Goal: Transaction & Acquisition: Purchase product/service

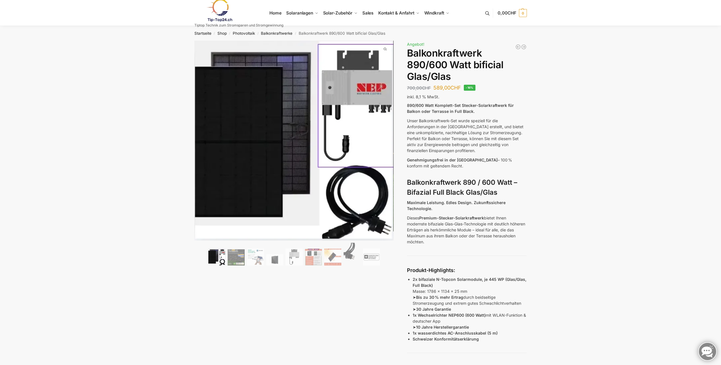
scroll to position [47, 0]
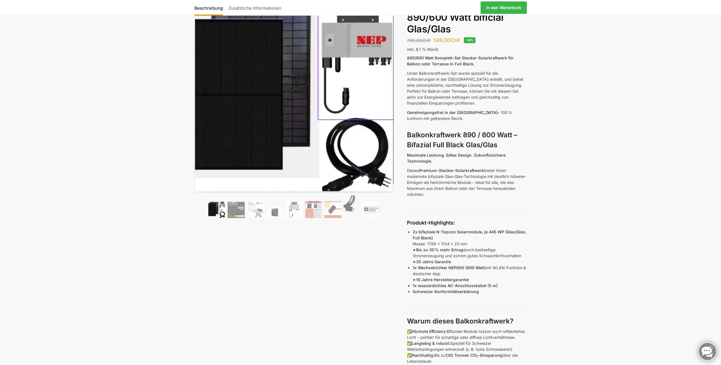
click at [244, 213] on img at bounding box center [236, 210] width 17 height 16
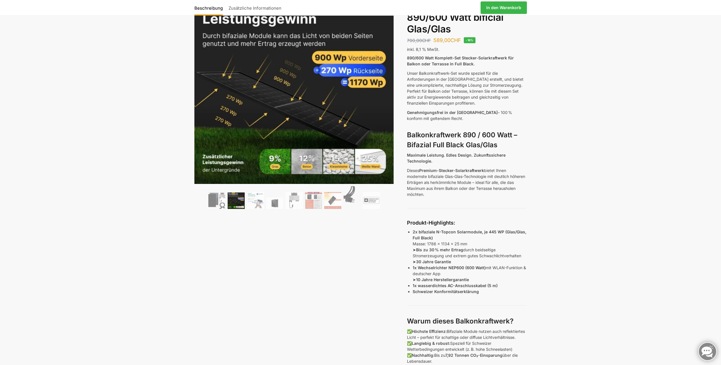
click at [258, 213] on div "🔍 Previous Next Beschreibung Zusätzliche Informationen 700,00 CHF Ursprüngliche…" at bounding box center [360, 329] width 356 height 672
click at [257, 205] on img at bounding box center [255, 200] width 17 height 17
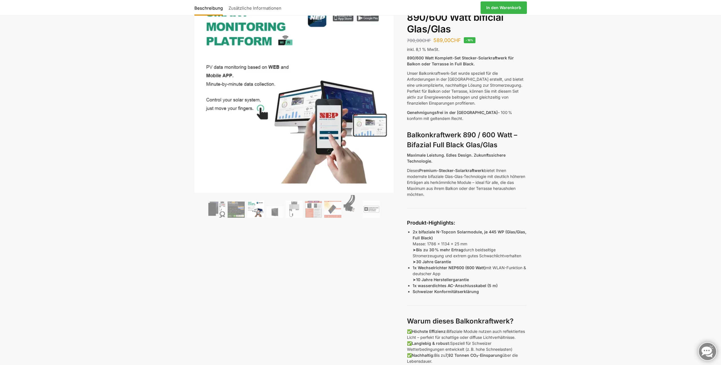
click at [282, 209] on img at bounding box center [274, 211] width 17 height 11
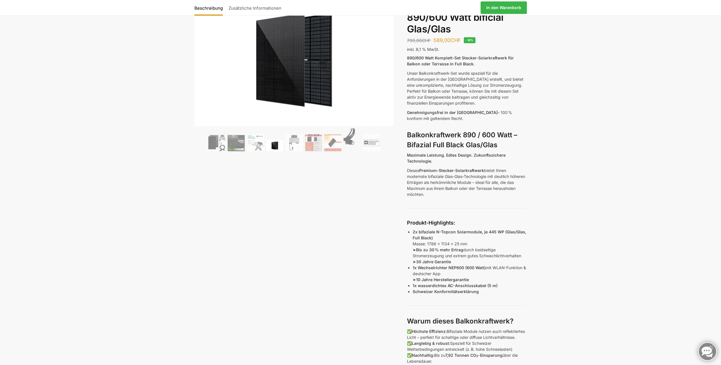
click at [289, 137] on img at bounding box center [294, 142] width 17 height 17
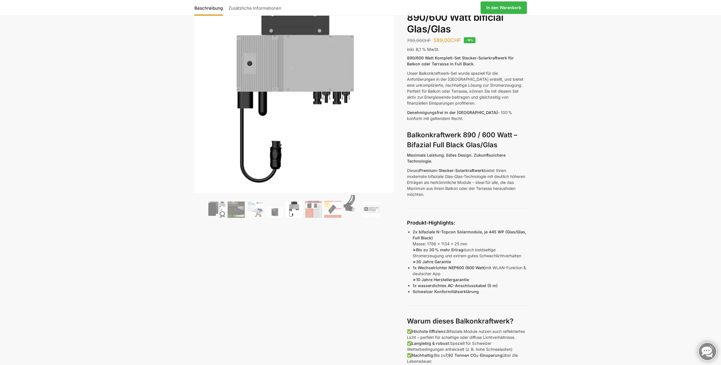
click at [316, 206] on img at bounding box center [313, 209] width 17 height 17
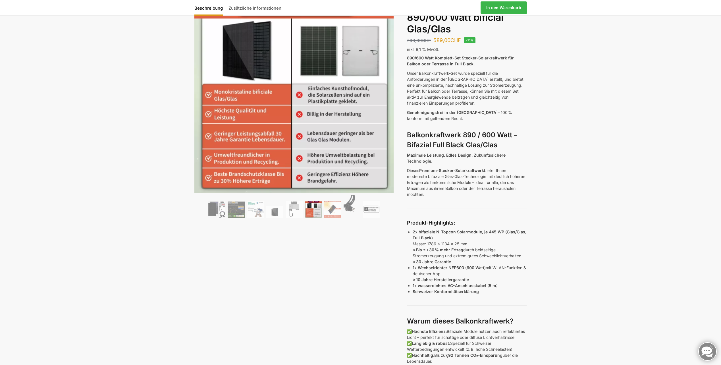
click at [220, 208] on img at bounding box center [216, 209] width 17 height 17
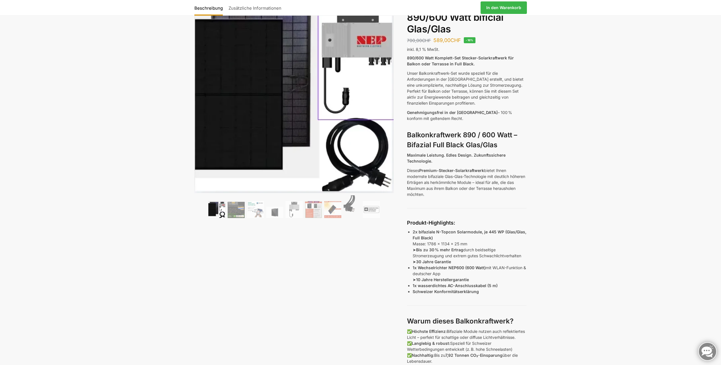
click at [226, 207] on ol at bounding box center [293, 207] width 199 height 24
click at [232, 208] on img at bounding box center [236, 210] width 17 height 16
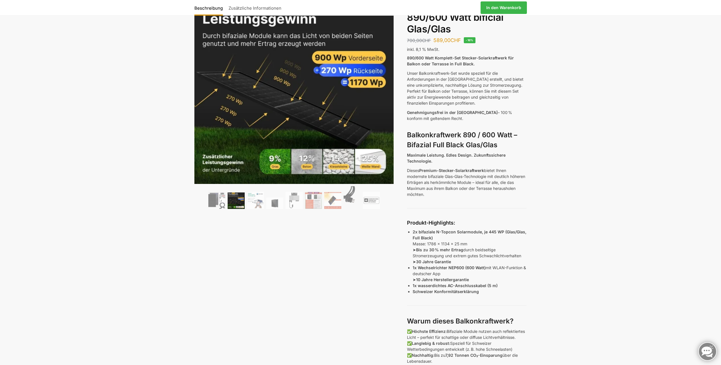
click at [314, 206] on img at bounding box center [313, 200] width 17 height 17
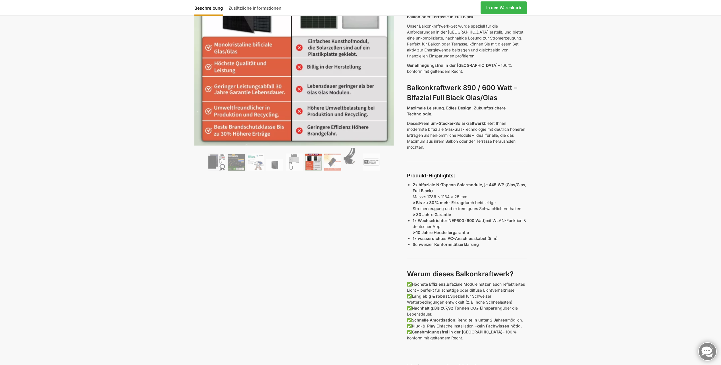
scroll to position [142, 0]
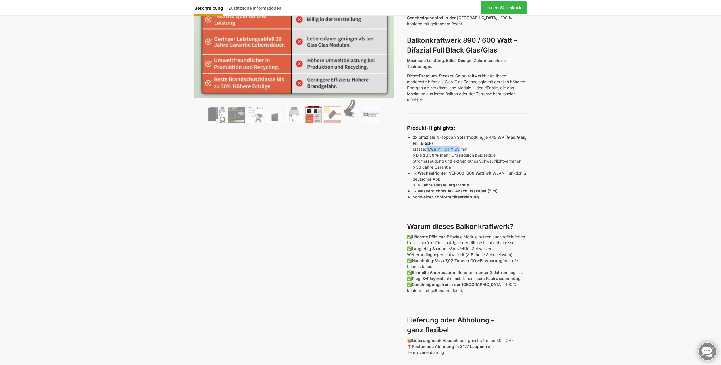
drag, startPoint x: 426, startPoint y: 149, endPoint x: 460, endPoint y: 149, distance: 33.8
click at [460, 149] on p "2x bifaziale N-Topcon Solarmodule, je 445 WP (Glas/Glas, Full Black) Masse: 178…" at bounding box center [470, 152] width 114 height 36
drag, startPoint x: 415, startPoint y: 192, endPoint x: 488, endPoint y: 191, distance: 73.9
click at [488, 191] on strong "1x wasserdichtes AC-Anschlusskabel (5 m)" at bounding box center [455, 190] width 85 height 5
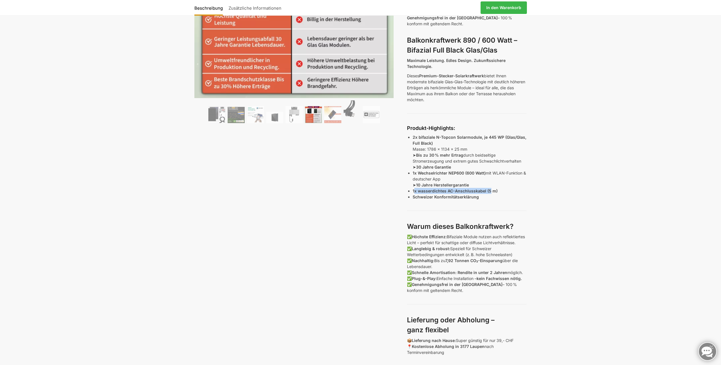
click at [488, 191] on strong "1x wasserdichtes AC-Anschlusskabel (5 m)" at bounding box center [455, 190] width 85 height 5
drag, startPoint x: 440, startPoint y: 195, endPoint x: 457, endPoint y: 195, distance: 17.0
click at [457, 195] on strong "Schweizer Konformitätserklärung" at bounding box center [446, 196] width 66 height 5
click at [458, 195] on strong "Schweizer Konformitätserklärung" at bounding box center [446, 196] width 66 height 5
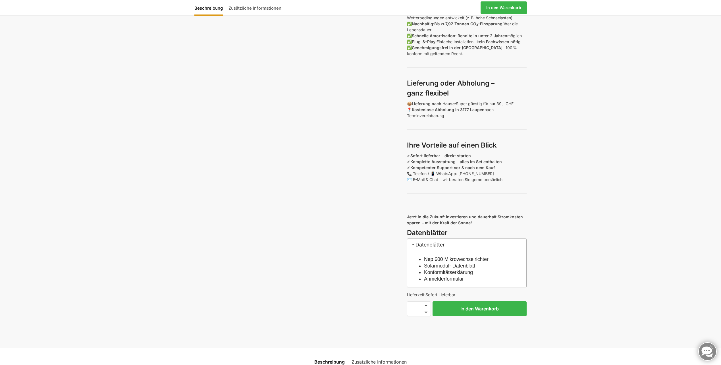
scroll to position [426, 0]
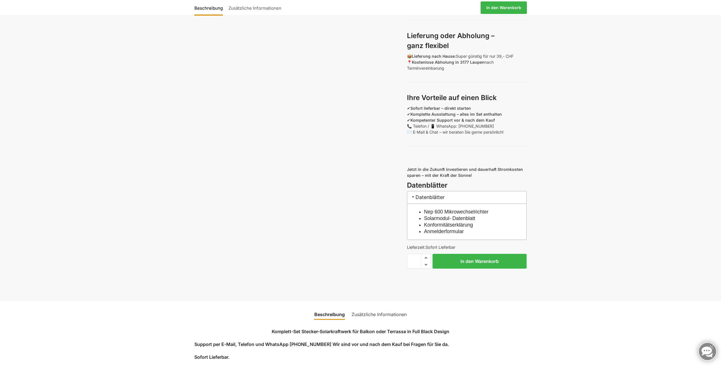
click at [466, 221] on link "Solarmodul- Datenblatt" at bounding box center [449, 218] width 51 height 6
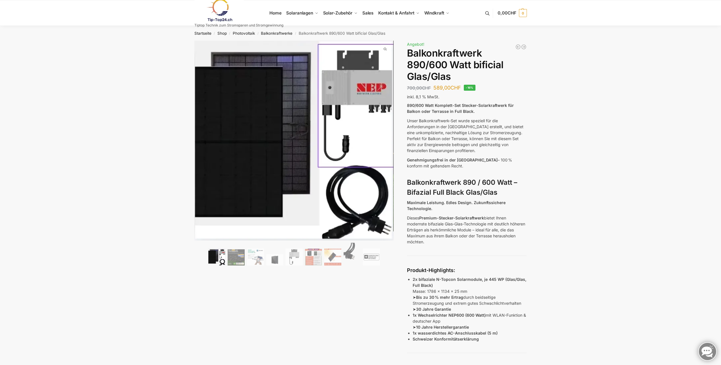
click at [353, 251] on img at bounding box center [352, 254] width 17 height 23
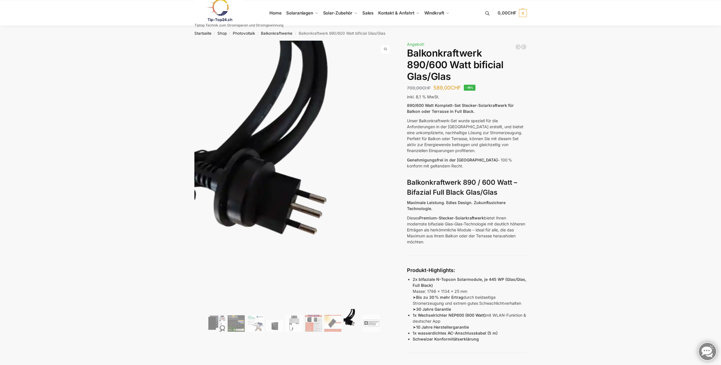
click at [374, 320] on img at bounding box center [371, 323] width 17 height 17
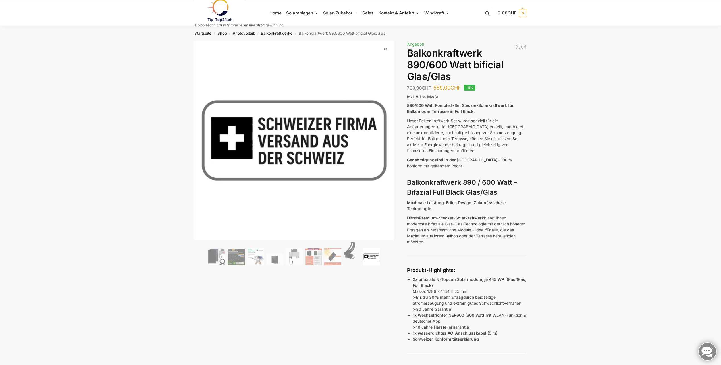
click at [312, 259] on img at bounding box center [313, 256] width 17 height 17
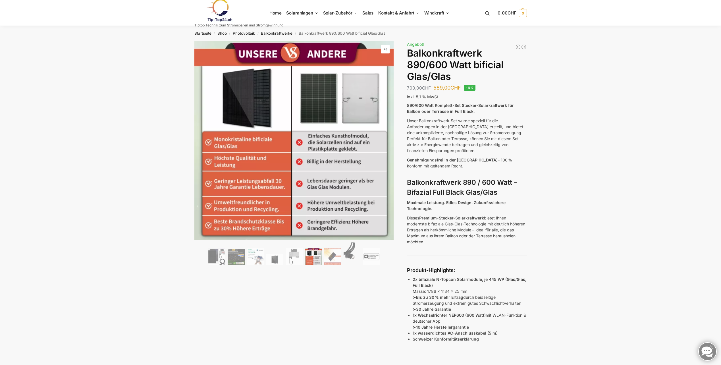
click at [335, 258] on img at bounding box center [332, 256] width 17 height 17
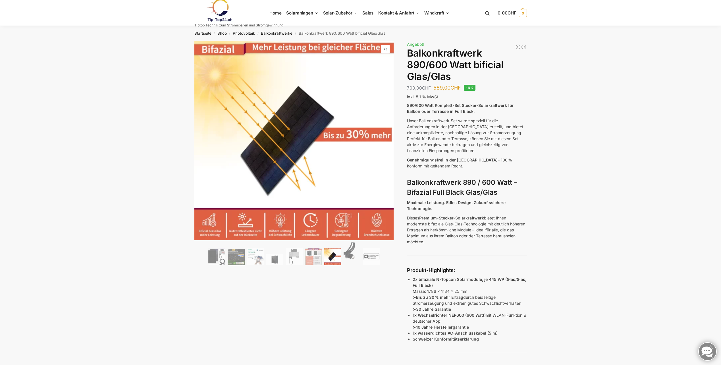
click at [299, 259] on img at bounding box center [294, 256] width 17 height 17
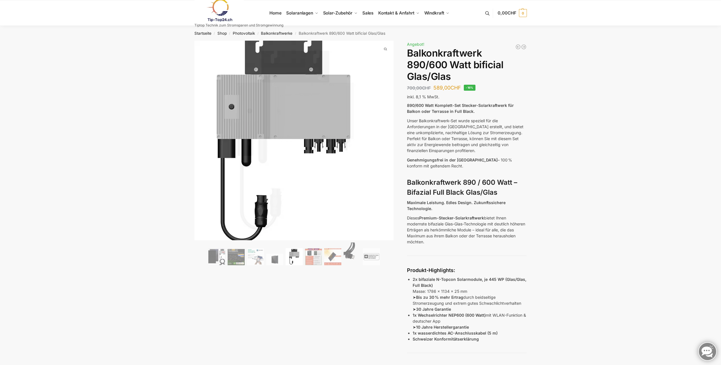
click at [382, 136] on link "Next" at bounding box center [383, 138] width 19 height 6
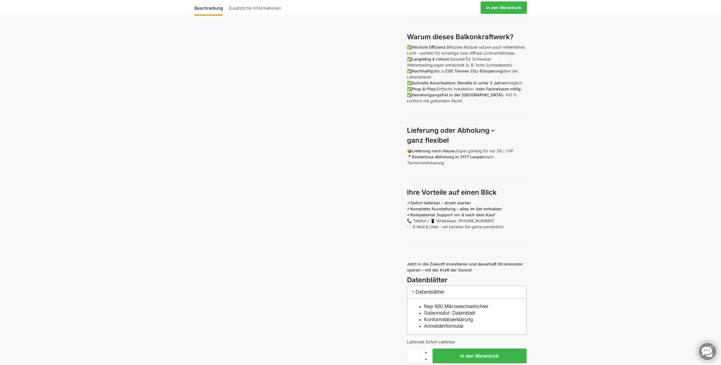
scroll to position [426, 0]
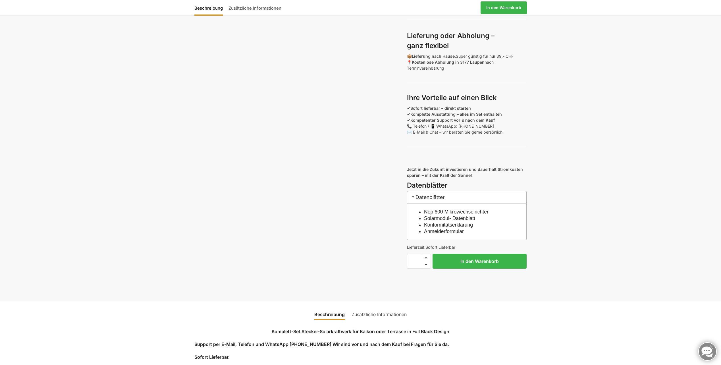
click at [453, 215] on link "Nep 600 Mikrowechselrichter" at bounding box center [456, 212] width 64 height 6
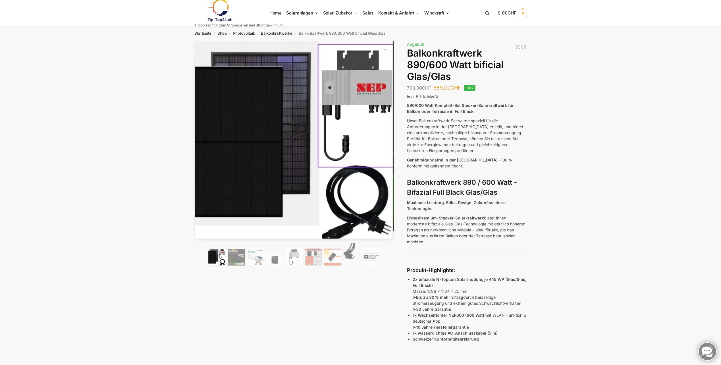
click at [345, 253] on img at bounding box center [352, 254] width 17 height 23
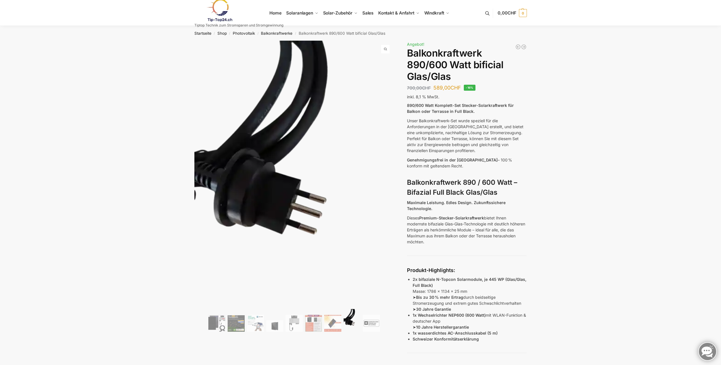
scroll to position [47, 0]
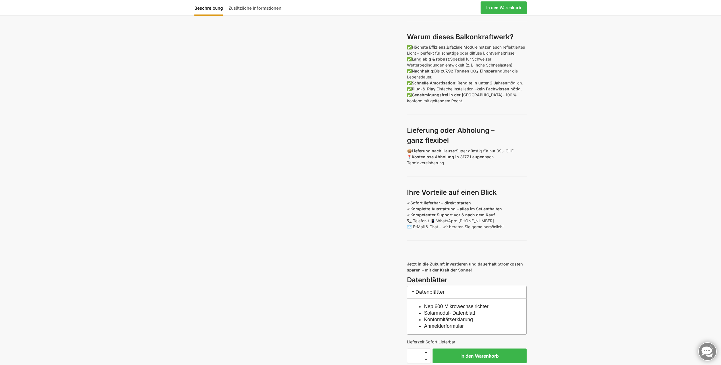
scroll to position [568, 0]
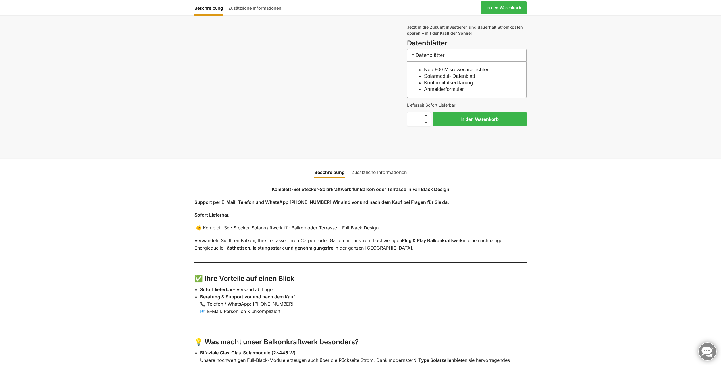
click at [469, 122] on button "In den Warenkorb" at bounding box center [479, 119] width 94 height 15
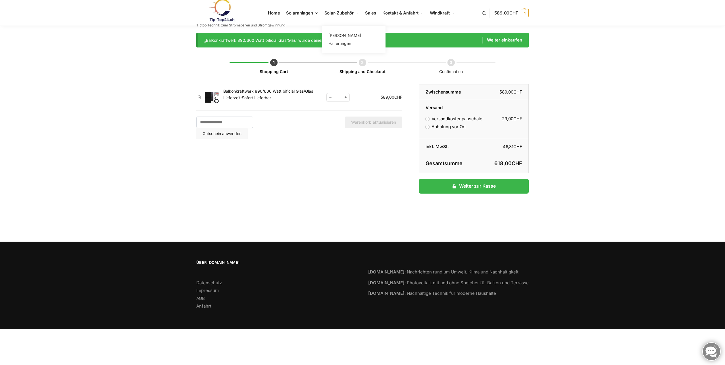
click at [341, 43] on span "Halterungen" at bounding box center [339, 43] width 23 height 5
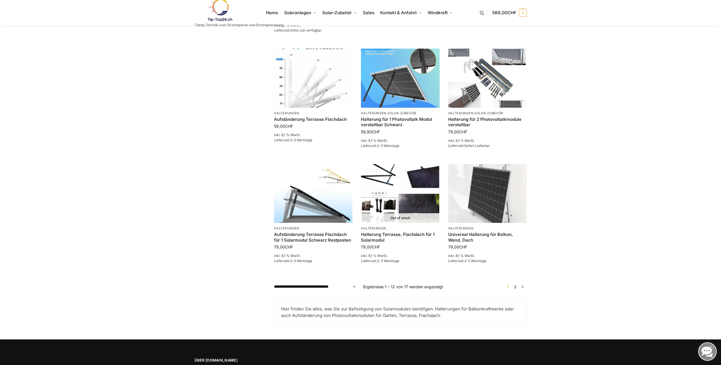
scroll to position [441, 0]
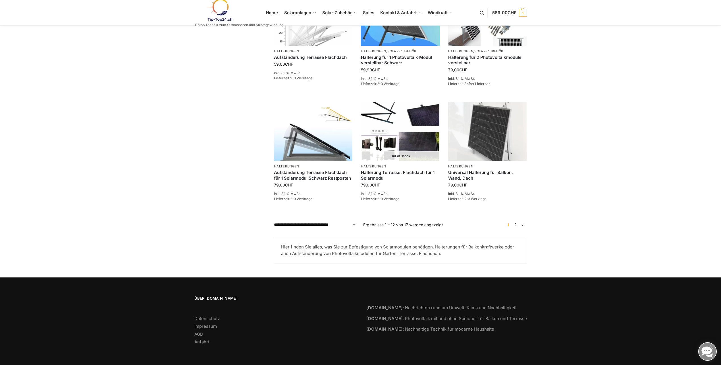
click at [523, 225] on link "→" at bounding box center [522, 225] width 4 height 6
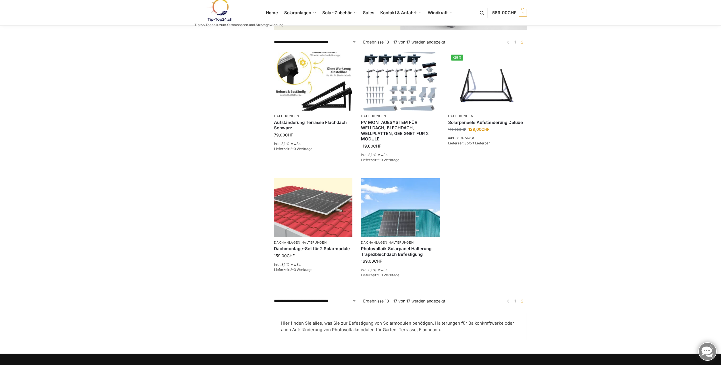
scroll to position [218, 0]
